Goal: Information Seeking & Learning: Learn about a topic

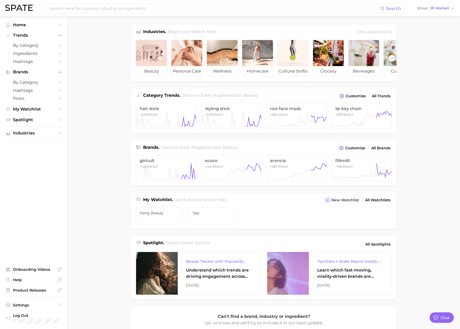
scroll to position [852, 0]
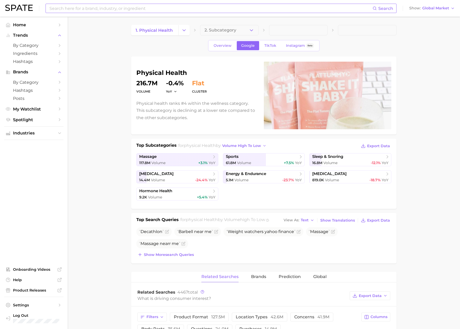
click at [83, 10] on input at bounding box center [210, 8] width 323 height 9
paste input "key nutrients"
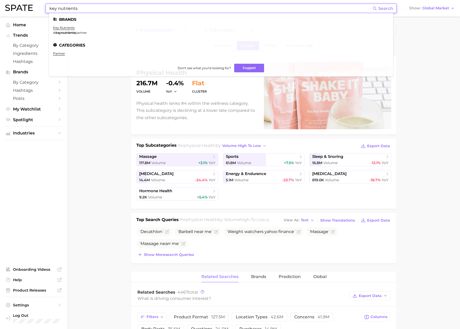
type input "key nutrients"
click at [68, 30] on li "key nutrients # keynutrients partner" at bounding box center [70, 30] width 34 height 9
click at [68, 28] on link "key nutrients" at bounding box center [64, 28] width 22 height 4
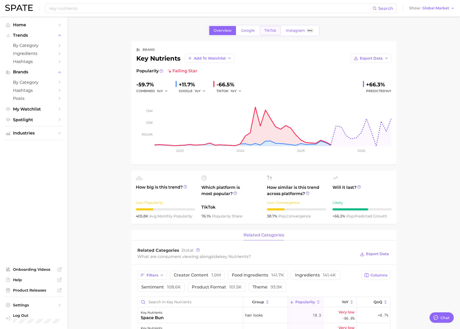
click at [272, 31] on span "TikTok" at bounding box center [270, 30] width 12 height 4
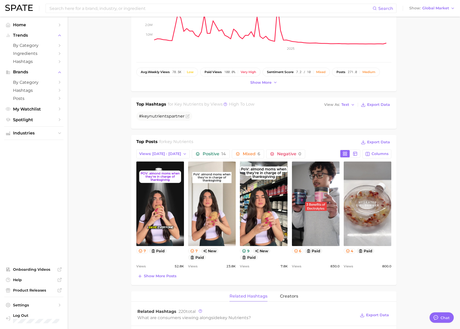
scroll to position [106, 0]
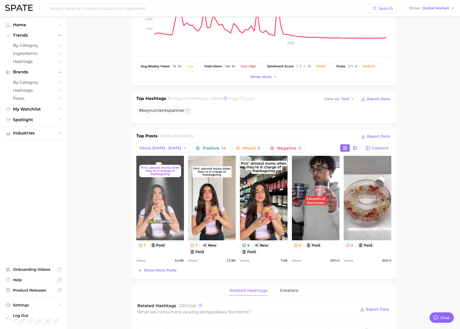
click at [165, 206] on link "view post on TikTok" at bounding box center [160, 198] width 48 height 85
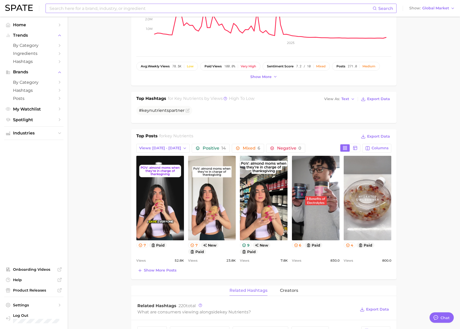
click at [127, 8] on input at bounding box center [210, 8] width 323 height 9
paste input "snac"
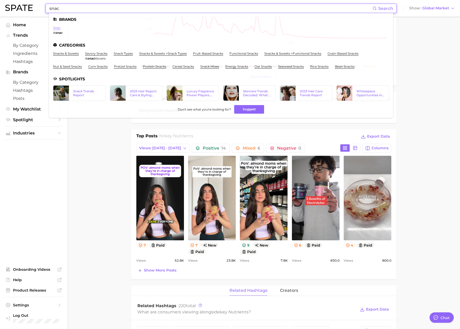
type input "snac"
click at [59, 27] on link "snac" at bounding box center [57, 28] width 8 height 4
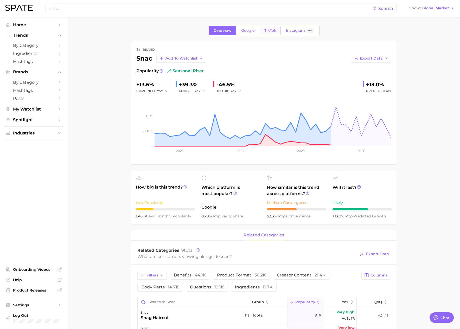
click at [269, 31] on span "TikTok" at bounding box center [270, 30] width 12 height 4
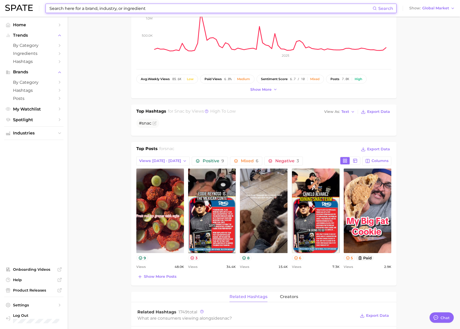
scroll to position [94, 0]
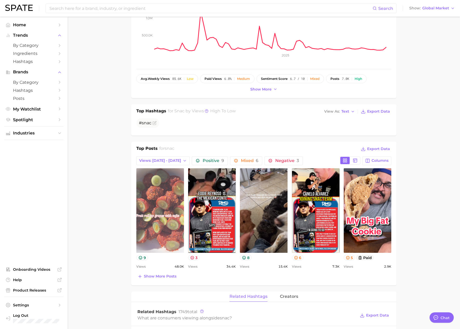
click at [158, 198] on link "view post on TikTok" at bounding box center [160, 210] width 48 height 85
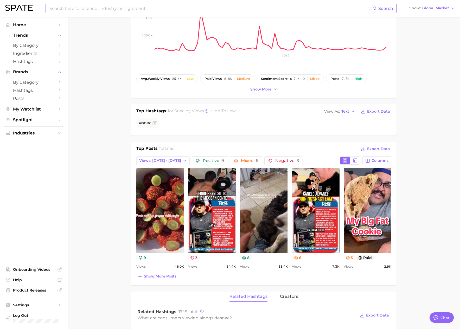
click at [66, 11] on input at bounding box center [210, 8] width 323 height 9
paste input "ghost lifestyle"
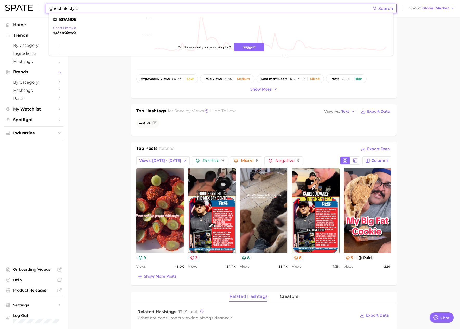
type input "ghost lifestyle"
click at [64, 27] on link "ghost lifestyle" at bounding box center [64, 28] width 23 height 4
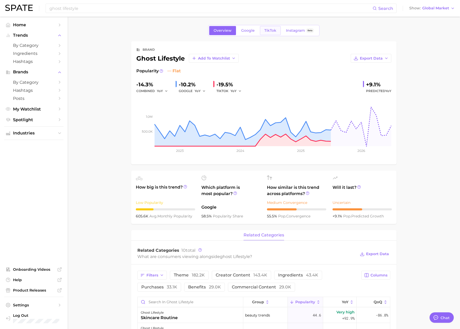
click at [269, 30] on span "TikTok" at bounding box center [270, 30] width 12 height 4
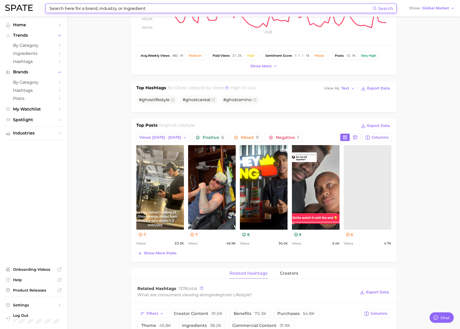
scroll to position [141, 0]
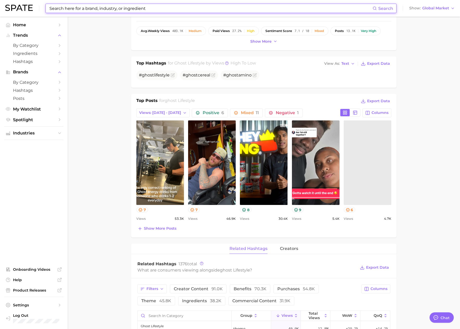
click at [94, 8] on input at bounding box center [210, 8] width 323 height 9
paste input "tone it up"
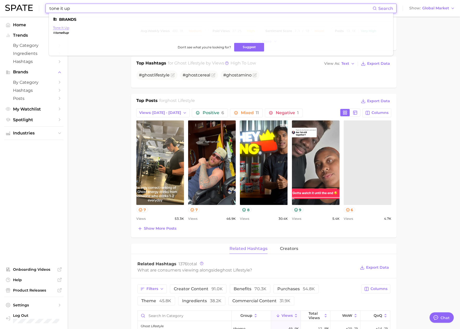
type input "tone it up"
click at [62, 27] on link "tone it up" at bounding box center [61, 28] width 16 height 4
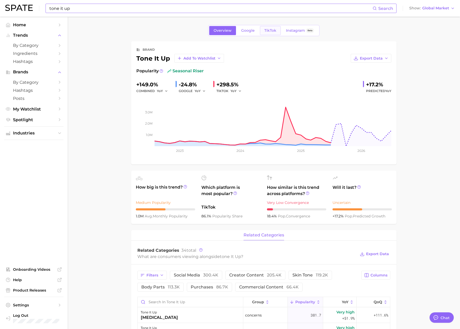
click at [271, 31] on span "TikTok" at bounding box center [270, 30] width 12 height 4
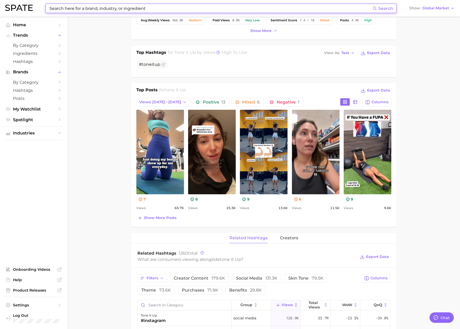
scroll to position [181, 0]
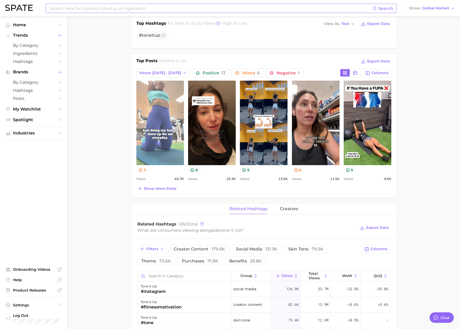
click at [151, 149] on link "view post on TikTok" at bounding box center [160, 123] width 48 height 85
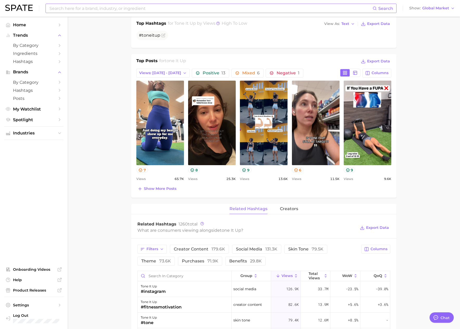
click at [91, 6] on input at bounding box center [210, 8] width 323 height 9
paste input "azo"
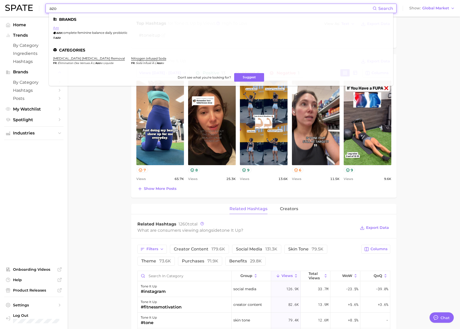
type input "azo"
click at [56, 29] on link "azo" at bounding box center [56, 28] width 6 height 4
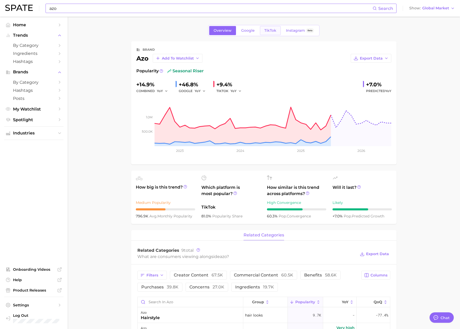
click at [265, 33] on span "TikTok" at bounding box center [270, 30] width 12 height 4
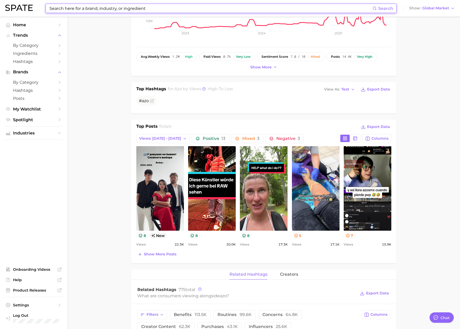
scroll to position [116, 0]
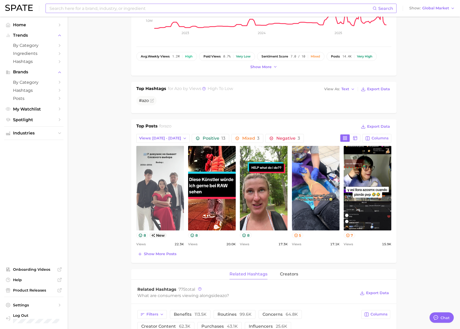
click at [163, 186] on link "view post on TikTok" at bounding box center [160, 188] width 48 height 85
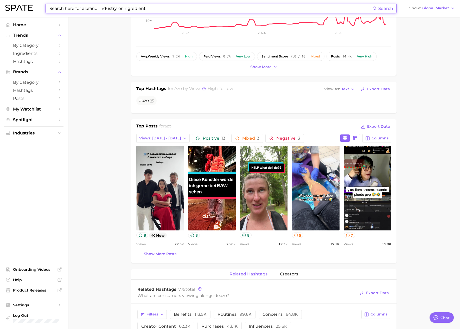
click at [72, 8] on input at bounding box center [210, 8] width 323 height 9
paste input "life space"
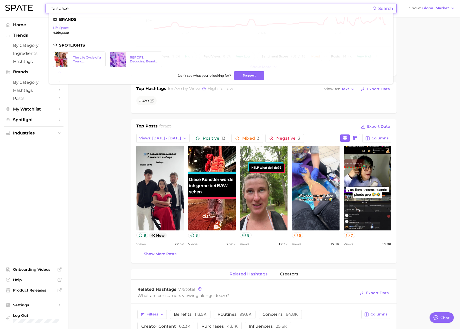
type input "life space"
click at [63, 26] on link "life space" at bounding box center [61, 28] width 16 height 4
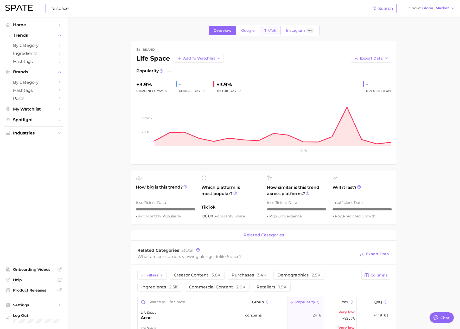
click at [275, 29] on span "TikTok" at bounding box center [270, 30] width 12 height 4
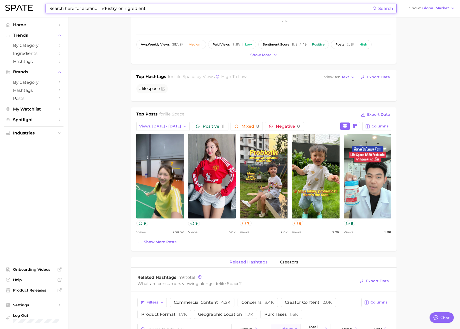
scroll to position [132, 0]
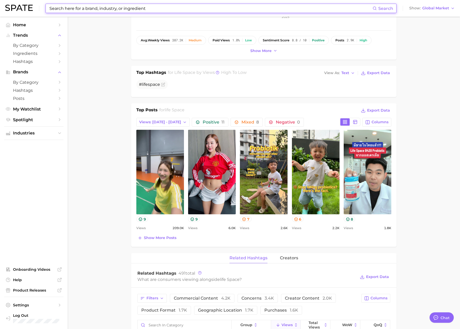
click at [79, 7] on input at bounding box center [210, 8] width 323 height 9
paste input "bird & be"
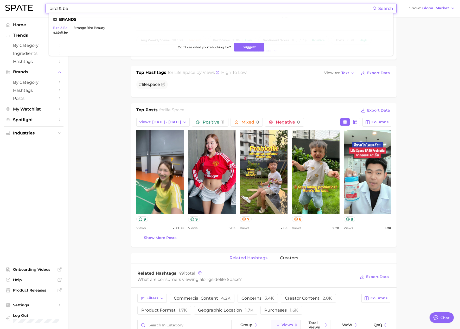
type input "bird & be"
click at [65, 27] on link "bird & be" at bounding box center [60, 28] width 14 height 4
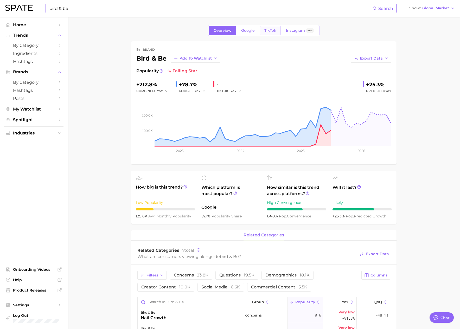
click at [272, 32] on span "TikTok" at bounding box center [270, 30] width 12 height 4
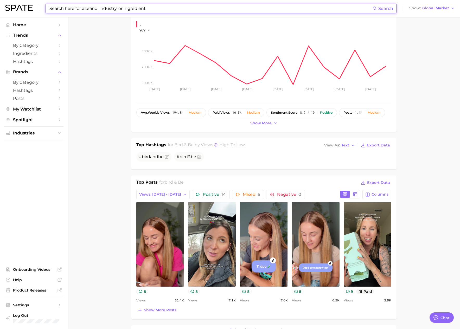
scroll to position [73, 0]
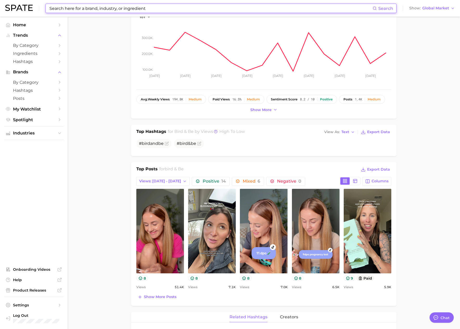
click at [110, 8] on input at bounding box center [210, 8] width 323 height 9
paste input "pink products"
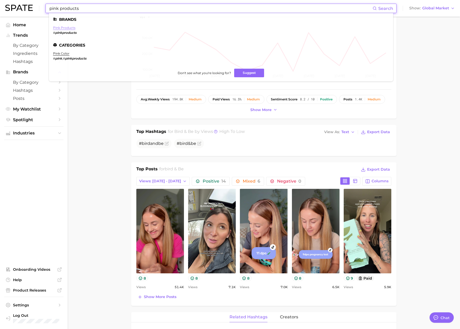
type input "pink products"
click at [65, 27] on link "pink products" at bounding box center [64, 28] width 22 height 4
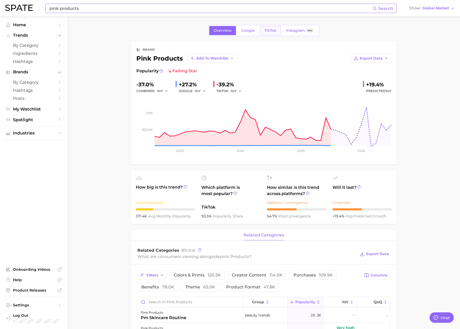
click at [271, 31] on span "TikTok" at bounding box center [270, 30] width 12 height 4
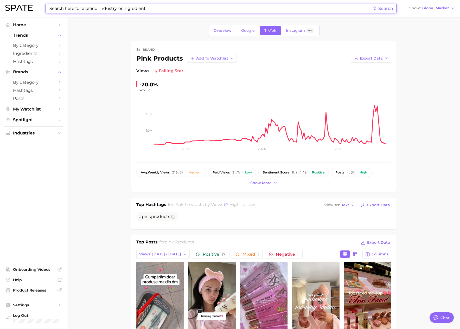
click at [138, 7] on input at bounding box center [210, 8] width 323 height 9
paste input "creapure"
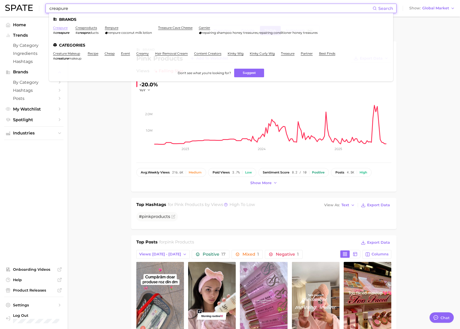
type input "creapure"
click at [64, 28] on link "creapure" at bounding box center [60, 28] width 15 height 4
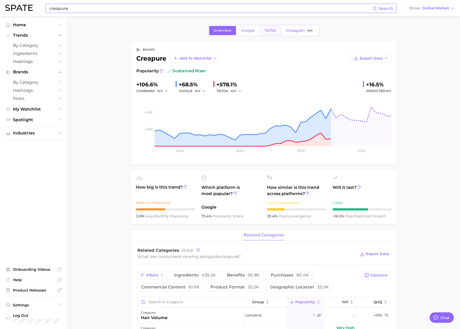
click at [268, 30] on span "TikTok" at bounding box center [270, 30] width 12 height 4
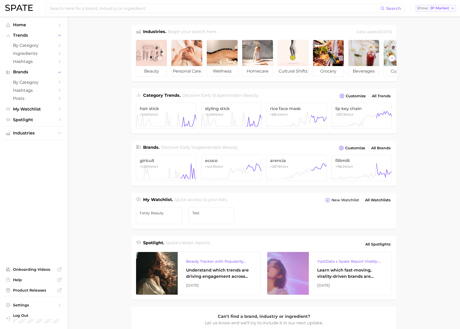
click at [434, 8] on span "JP Market" at bounding box center [439, 8] width 19 height 3
click at [430, 15] on span "[GEOGRAPHIC_DATA]" at bounding box center [433, 17] width 40 height 4
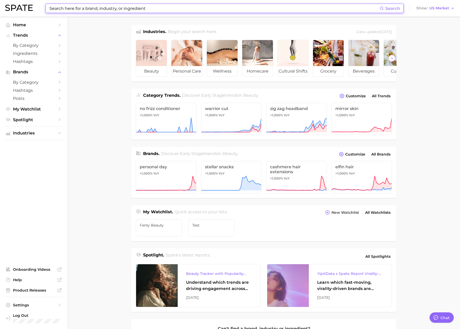
click at [315, 9] on input at bounding box center [214, 8] width 330 height 9
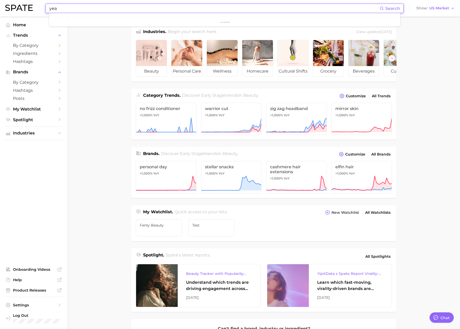
scroll to position [852, 0]
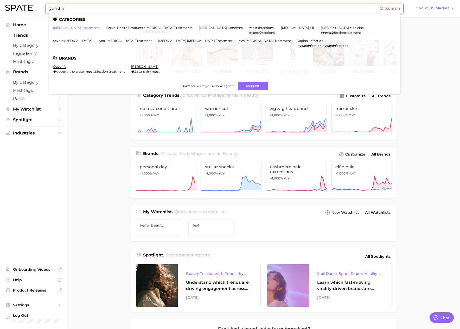
type input "yeast in"
click at [90, 27] on link "[MEDICAL_DATA] treatments" at bounding box center [76, 28] width 47 height 4
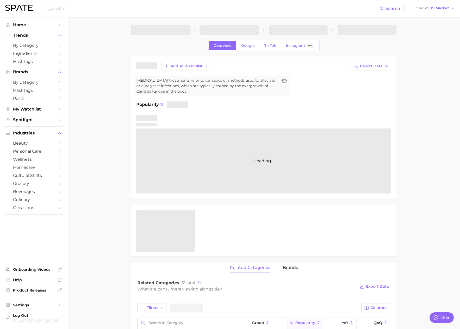
type textarea "x"
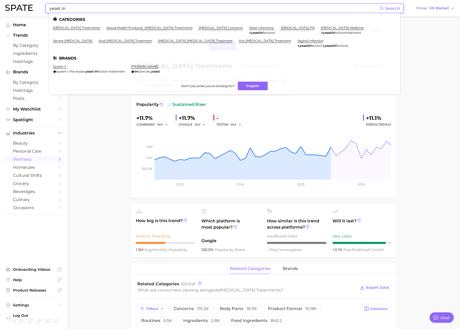
drag, startPoint x: 102, startPoint y: 8, endPoint x: 28, endPoint y: 4, distance: 73.9
click at [28, 4] on div "yeast in Search Categories [MEDICAL_DATA] treatments sexual health products > […" at bounding box center [229, 8] width 449 height 17
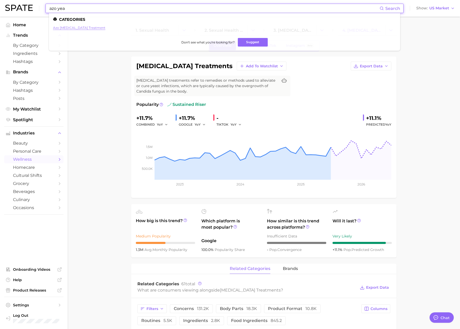
type input "azo yea"
click at [68, 27] on link "azo [MEDICAL_DATA] treatment" at bounding box center [79, 28] width 52 height 4
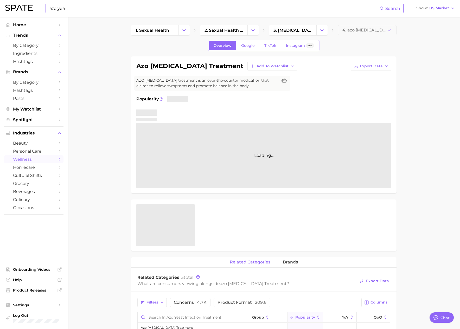
drag, startPoint x: 137, startPoint y: 67, endPoint x: 235, endPoint y: 68, distance: 98.3
click at [235, 68] on div "azo [MEDICAL_DATA] treatment Add to Watchlist Export Data" at bounding box center [263, 66] width 255 height 9
copy h1 "azo [MEDICAL_DATA] treatment"
click at [130, 54] on main "1. sexual health 2. sexual health products 3. [MEDICAL_DATA] treatments 4. azo …" at bounding box center [264, 298] width 392 height 562
click at [299, 32] on span "3. [MEDICAL_DATA] treatments" at bounding box center [292, 30] width 38 height 5
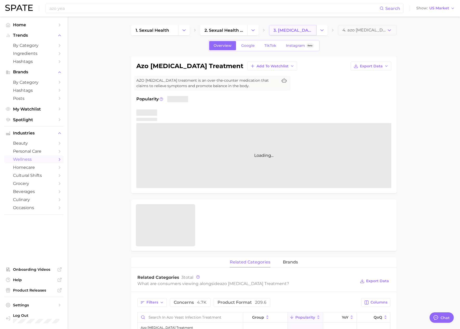
click at [296, 31] on span "3. [MEDICAL_DATA] treatments" at bounding box center [292, 30] width 38 height 5
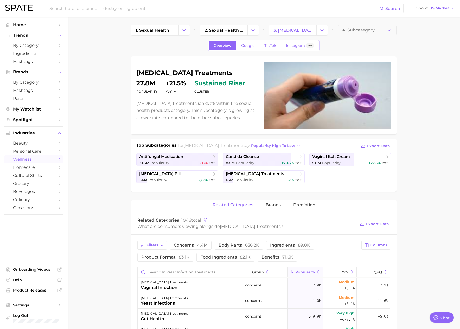
scroll to position [0, 0]
click at [268, 180] on div "1.3m Popularity +11.7% YoY" at bounding box center [264, 179] width 76 height 5
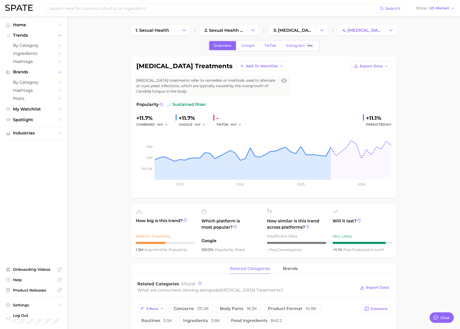
scroll to position [0, 0]
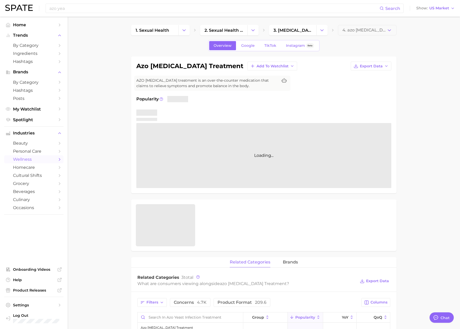
click at [136, 66] on div "azo [MEDICAL_DATA] treatment Add to Watchlist Export Data AZO [MEDICAL_DATA] tr…" at bounding box center [263, 124] width 265 height 137
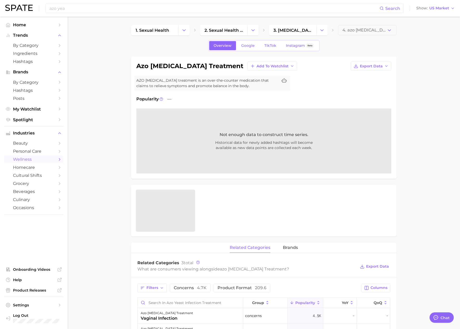
drag, startPoint x: 136, startPoint y: 66, endPoint x: 236, endPoint y: 68, distance: 99.6
click at [236, 68] on div "azo [MEDICAL_DATA] treatment Add to Watchlist Export Data" at bounding box center [263, 66] width 255 height 9
copy h1 "azo [MEDICAL_DATA] treatment"
